Goal: Task Accomplishment & Management: Use online tool/utility

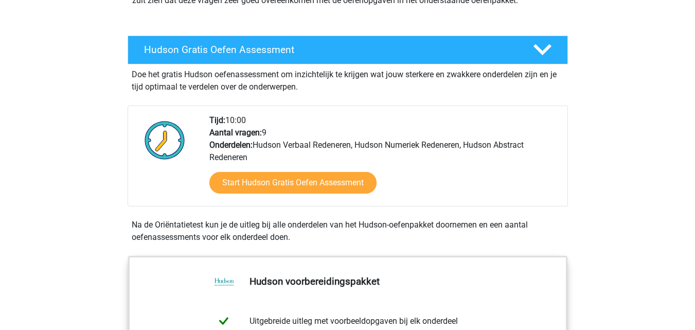
scroll to position [154, 0]
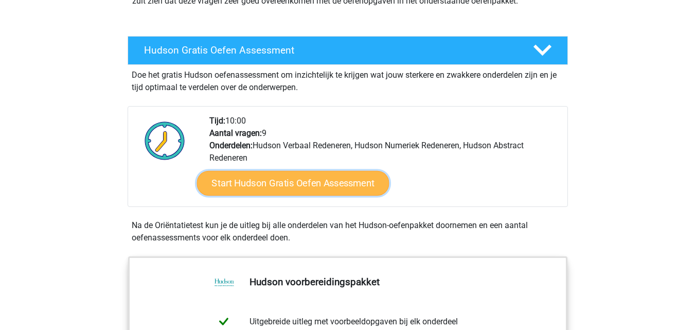
click at [306, 183] on link "Start Hudson Gratis Oefen Assessment" at bounding box center [293, 183] width 193 height 25
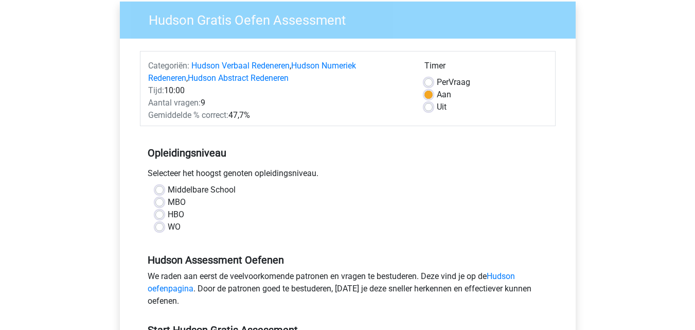
scroll to position [103, 0]
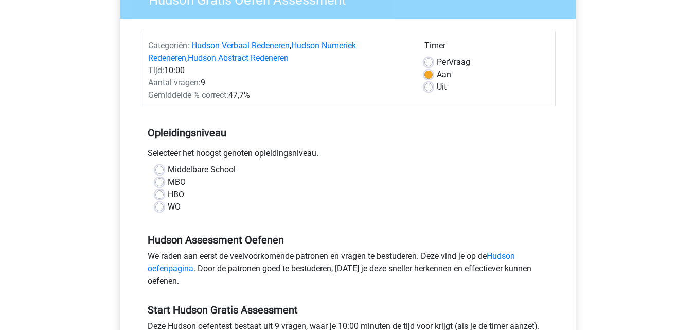
drag, startPoint x: 160, startPoint y: 195, endPoint x: 280, endPoint y: 202, distance: 120.2
click at [168, 195] on label "HBO" at bounding box center [176, 194] width 16 height 12
click at [161, 195] on input "HBO" at bounding box center [159, 193] width 8 height 10
radio input "true"
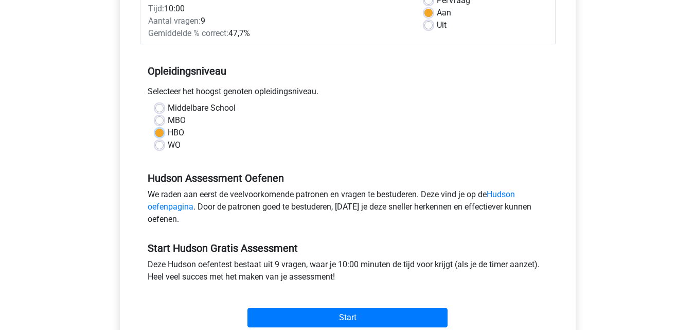
scroll to position [206, 0]
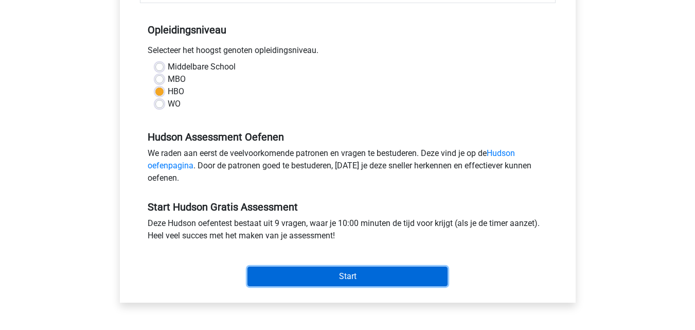
click at [388, 272] on input "Start" at bounding box center [348, 277] width 200 height 20
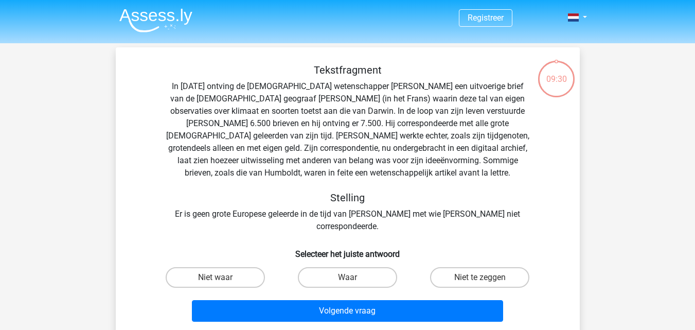
click at [351, 277] on input "Waar" at bounding box center [350, 280] width 7 height 7
radio input "true"
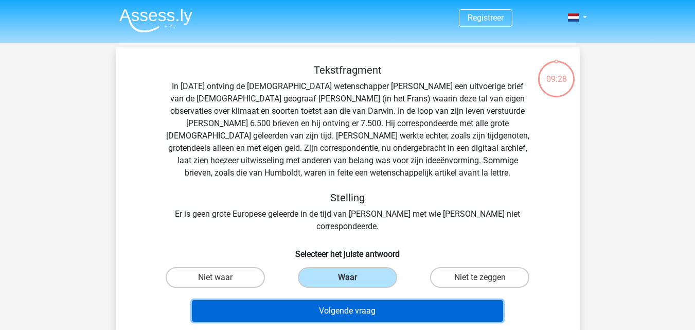
click at [353, 300] on button "Volgende vraag" at bounding box center [347, 311] width 311 height 22
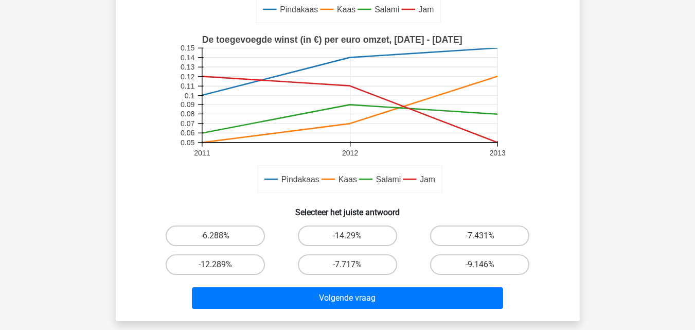
scroll to position [253, 0]
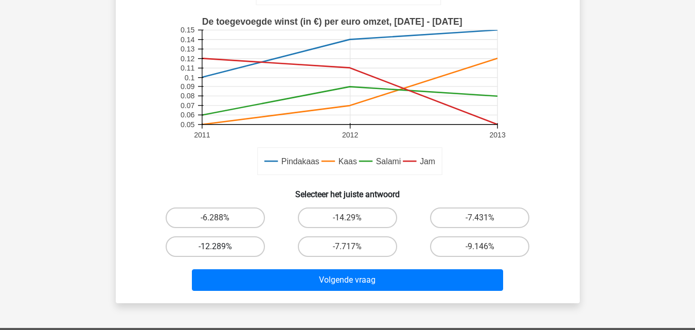
click at [223, 248] on label "-12.289%" at bounding box center [215, 246] width 99 height 21
click at [222, 248] on input "-12.289%" at bounding box center [218, 250] width 7 height 7
radio input "true"
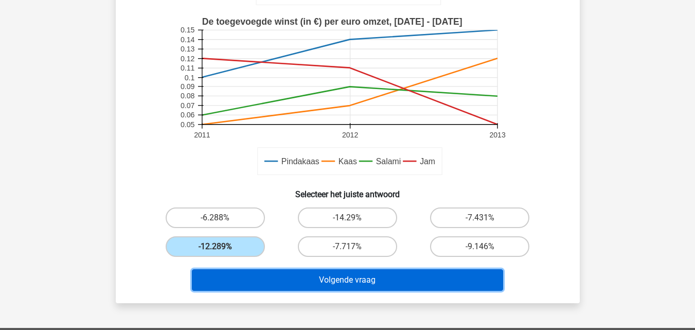
click at [318, 283] on button "Volgende vraag" at bounding box center [347, 280] width 311 height 22
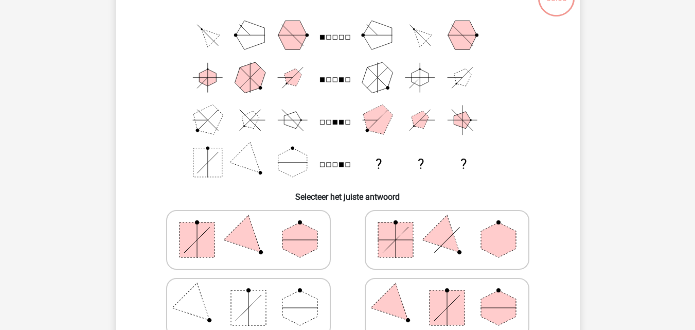
scroll to position [99, 0]
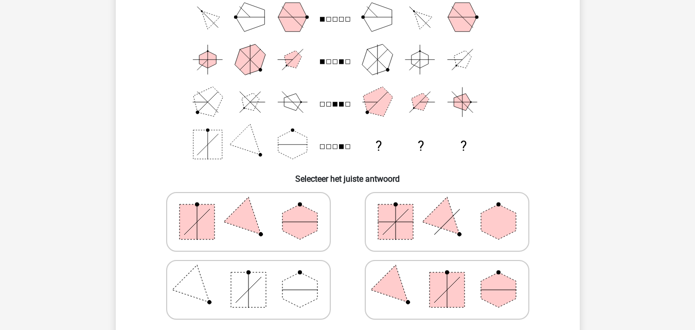
click at [432, 239] on icon at bounding box center [447, 221] width 154 height 51
click at [447, 209] on input "radio" at bounding box center [450, 205] width 7 height 7
radio input "true"
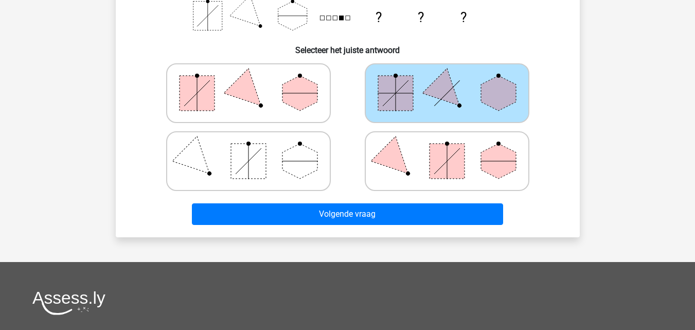
scroll to position [253, 0]
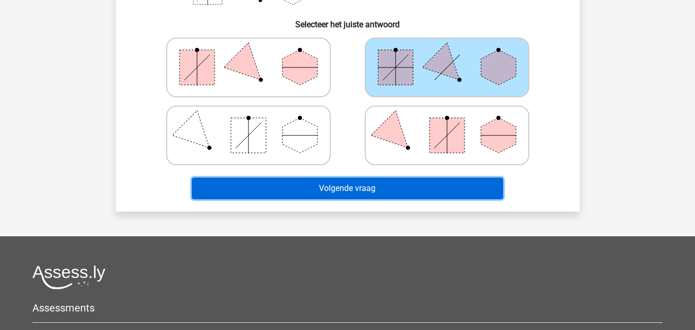
click at [337, 187] on button "Volgende vraag" at bounding box center [347, 189] width 311 height 22
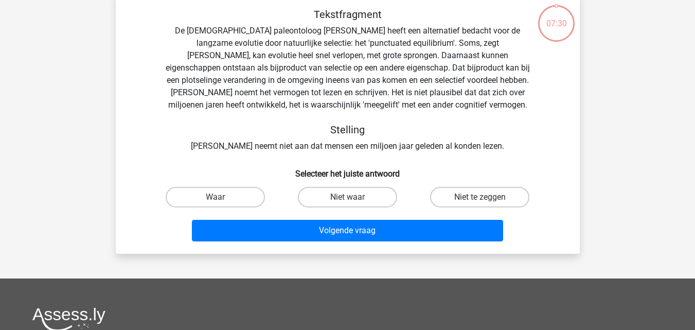
scroll to position [47, 0]
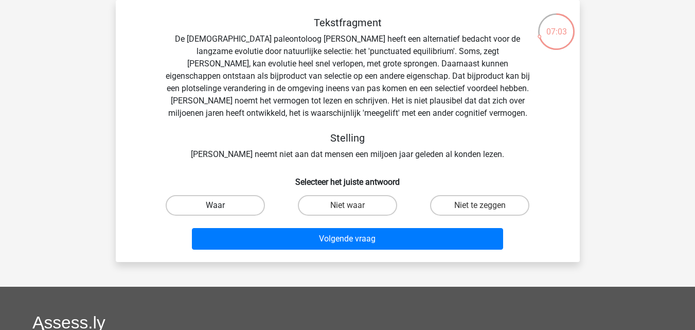
click at [219, 203] on label "Waar" at bounding box center [215, 205] width 99 height 21
click at [219, 205] on input "Waar" at bounding box center [218, 208] width 7 height 7
radio input "true"
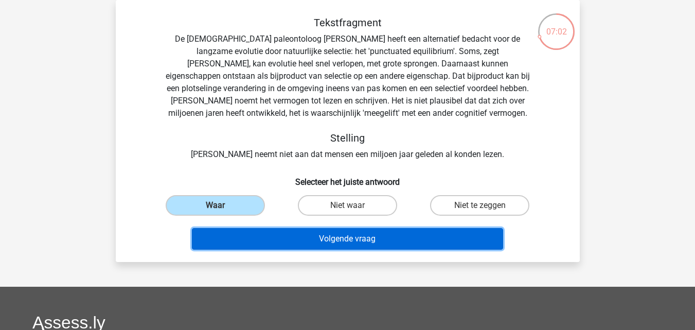
click at [363, 237] on button "Volgende vraag" at bounding box center [347, 239] width 311 height 22
